Goal: Navigation & Orientation: Find specific page/section

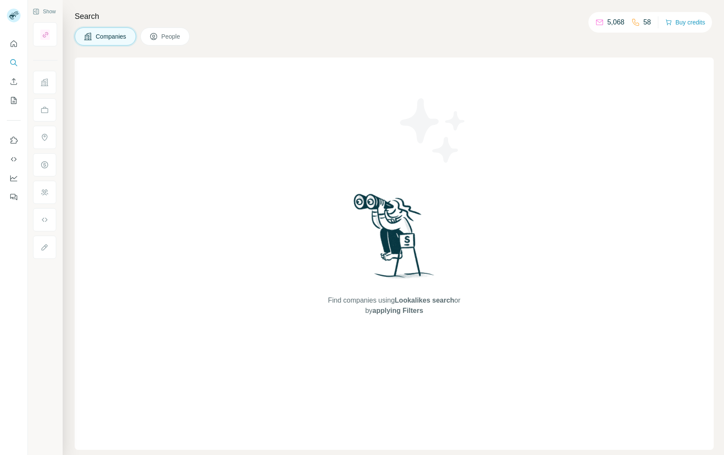
click at [77, 69] on div "Find companies using Lookalikes search or by applying Filters" at bounding box center [394, 254] width 639 height 392
click at [332, 319] on div "Find companies using Lookalikes search or by applying Filters" at bounding box center [394, 254] width 639 height 392
click at [333, 320] on div "Find companies using Lookalikes search or by applying Filters" at bounding box center [394, 254] width 154 height 392
click at [15, 39] on button "Quick start" at bounding box center [14, 43] width 14 height 15
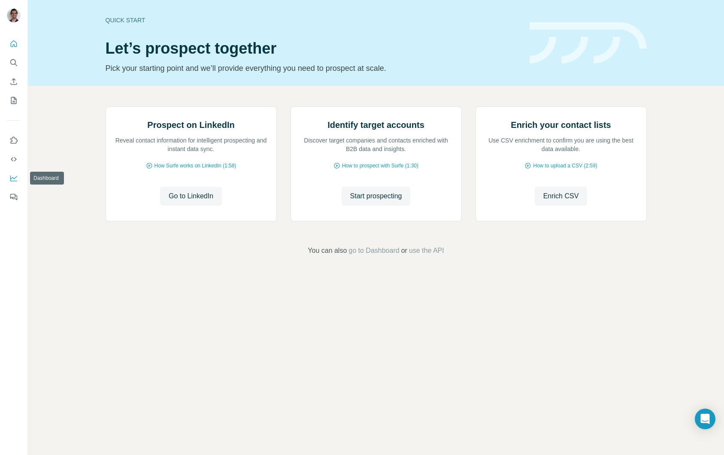
click at [17, 180] on icon "Dashboard" at bounding box center [13, 178] width 9 height 9
